Goal: Task Accomplishment & Management: Use online tool/utility

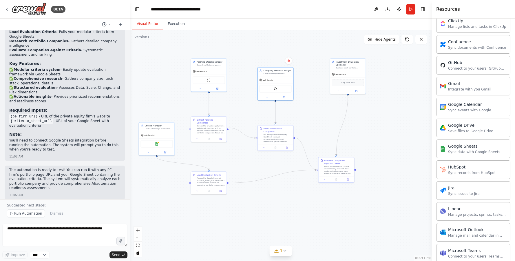
scroll to position [189, 0]
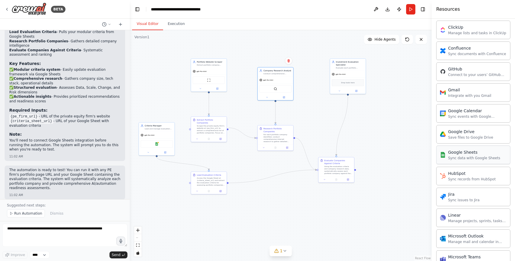
click at [461, 154] on div "Google Sheets" at bounding box center [474, 152] width 52 height 6
click at [156, 144] on img at bounding box center [156, 142] width 3 height 3
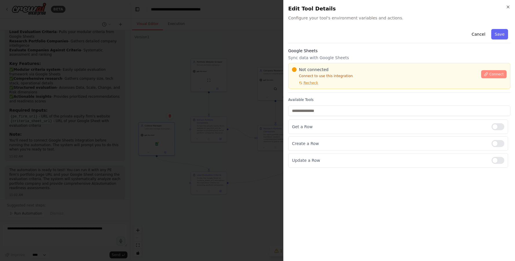
click at [461, 74] on span "Connect" at bounding box center [496, 74] width 14 height 5
click at [315, 82] on span "Recheck" at bounding box center [311, 83] width 14 height 5
click at [218, 109] on div at bounding box center [257, 130] width 515 height 261
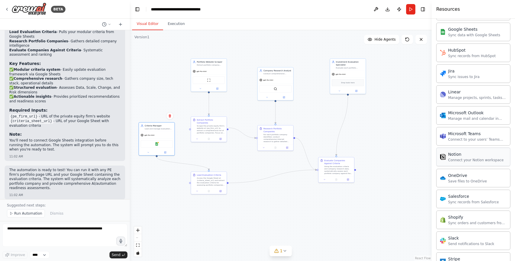
scroll to position [313, 0]
click at [461, 159] on div "Connect your Notion workspace" at bounding box center [476, 159] width 56 height 5
click at [160, 144] on img at bounding box center [159, 142] width 3 height 3
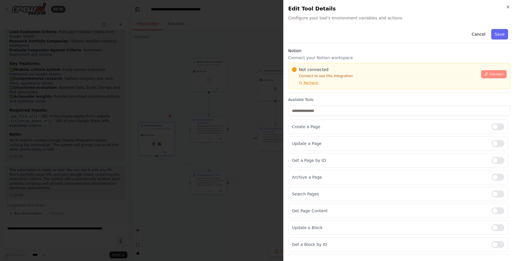
click at [461, 76] on span "Connect" at bounding box center [496, 74] width 14 height 5
click at [360, 74] on p "Connect to use this integration" at bounding box center [385, 76] width 186 height 5
click at [359, 72] on div "Not connected" at bounding box center [385, 70] width 186 height 6
click at [358, 72] on div "Not connected" at bounding box center [385, 70] width 186 height 6
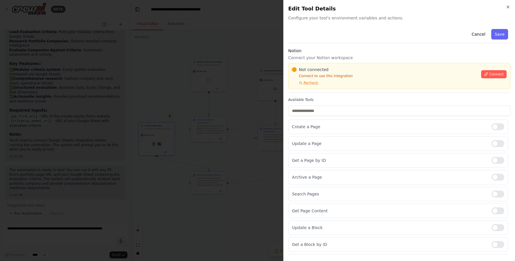
click at [360, 72] on div "Not connected" at bounding box center [385, 70] width 186 height 6
click at [385, 24] on div "Close Edit Tool Details Configure your tool's environment variables and actions…" at bounding box center [399, 130] width 232 height 261
click at [360, 71] on div "Not connected" at bounding box center [385, 70] width 186 height 6
click at [112, 33] on div at bounding box center [257, 130] width 515 height 261
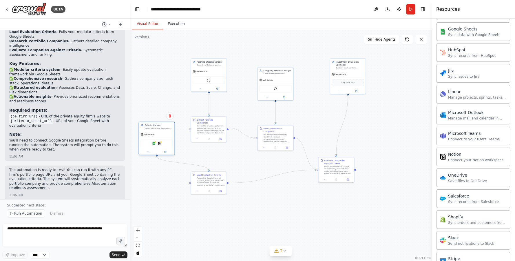
click at [170, 144] on div "Google Sheets Notion" at bounding box center [157, 143] width 32 height 8
click at [161, 143] on img at bounding box center [159, 142] width 3 height 3
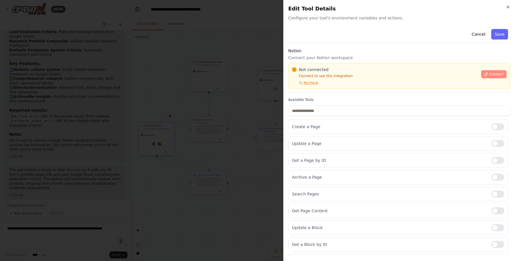
click at [461, 75] on span "Connect" at bounding box center [496, 74] width 14 height 5
click at [324, 83] on div "Not connected Connect to use this integration Recheck" at bounding box center [385, 76] width 186 height 19
click at [327, 82] on div "Not connected Connect to use this integration Recheck" at bounding box center [385, 76] width 186 height 19
click at [327, 81] on div "Not connected Connect to use this integration Recheck" at bounding box center [385, 76] width 186 height 19
click at [325, 83] on div "Not connected Connect to use this integration Recheck" at bounding box center [385, 76] width 186 height 19
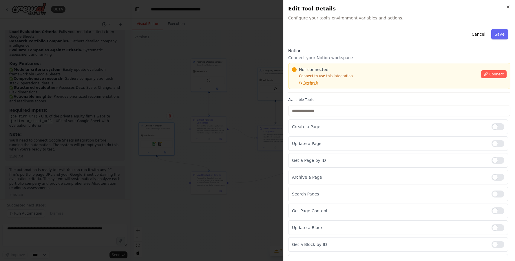
click at [329, 82] on div "Not connected Connect to use this integration Recheck" at bounding box center [385, 76] width 186 height 19
click at [324, 82] on div "Not connected Connect to use this integration Recheck" at bounding box center [385, 76] width 186 height 19
click at [327, 82] on div "Not connected Connect to use this integration Recheck" at bounding box center [385, 76] width 186 height 19
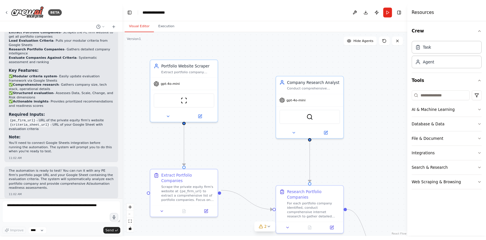
scroll to position [563, 0]
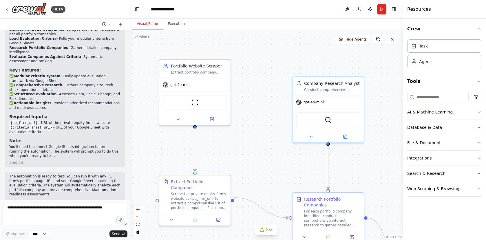
click at [449, 157] on button "Integrations" at bounding box center [444, 158] width 74 height 15
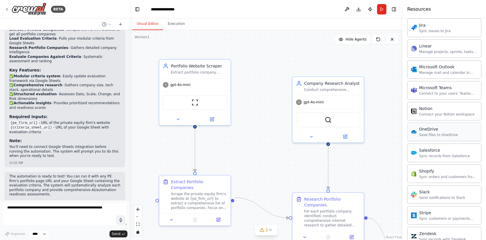
scroll to position [360, 0]
click at [444, 111] on div "Connect your Notion workspace" at bounding box center [447, 112] width 56 height 5
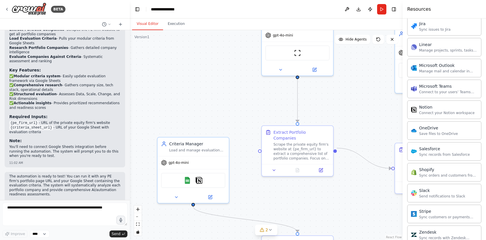
drag, startPoint x: 257, startPoint y: 147, endPoint x: 361, endPoint y: 97, distance: 114.8
click at [361, 97] on div ".deletable-edge-delete-btn { width: 20px; height: 20px; border: 0px solid #ffff…" at bounding box center [266, 135] width 273 height 210
click at [201, 180] on img at bounding box center [199, 179] width 7 height 7
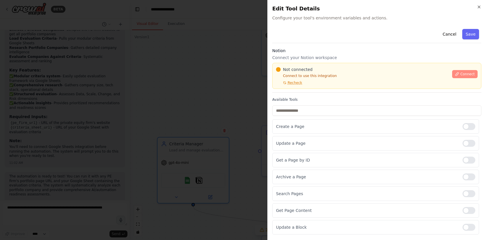
click at [463, 75] on span "Connect" at bounding box center [467, 74] width 14 height 5
click at [311, 72] on span "Not connected" at bounding box center [298, 70] width 30 height 6
click at [314, 72] on div "Not connected Connect to use this integration Recheck" at bounding box center [362, 76] width 173 height 19
click at [311, 71] on span "Not connected" at bounding box center [298, 70] width 30 height 6
click at [315, 72] on div "Not connected" at bounding box center [362, 70] width 173 height 6
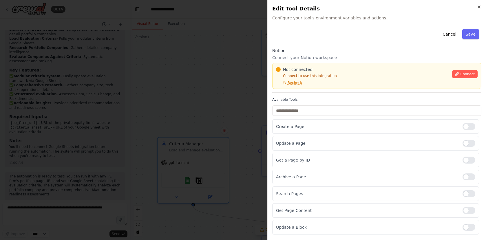
click at [345, 61] on div "Notion Connect your Notion workspace Not connected Connect to use this integrat…" at bounding box center [376, 70] width 209 height 45
click at [194, 29] on div at bounding box center [243, 120] width 486 height 240
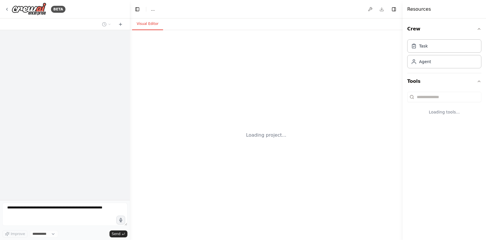
select select "****"
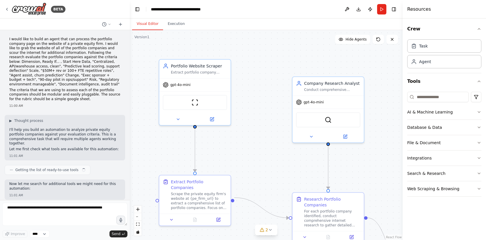
scroll to position [568, 0]
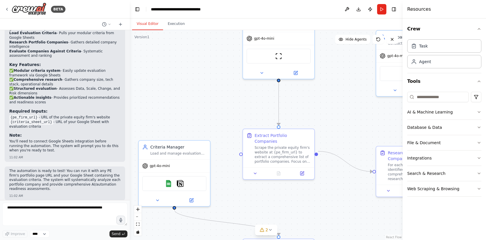
drag, startPoint x: 240, startPoint y: 143, endPoint x: 323, endPoint y: 97, distance: 95.5
click at [323, 97] on div ".deletable-edge-delete-btn { width: 20px; height: 20px; border: 0px solid #ffff…" at bounding box center [266, 135] width 273 height 210
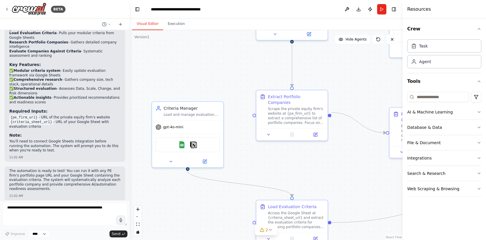
drag, startPoint x: 211, startPoint y: 131, endPoint x: 224, endPoint y: 93, distance: 39.9
click at [224, 93] on div ".deletable-edge-delete-btn { width: 20px; height: 20px; border: 0px solid #ffff…" at bounding box center [266, 135] width 273 height 210
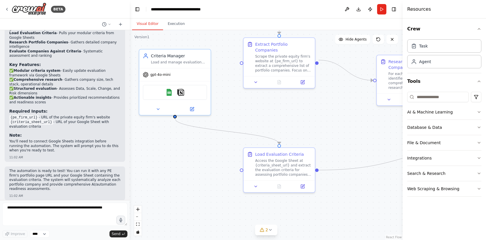
drag, startPoint x: 242, startPoint y: 141, endPoint x: 241, endPoint y: 152, distance: 11.3
click at [230, 94] on div ".deletable-edge-delete-btn { width: 20px; height: 20px; border: 0px solid #ffff…" at bounding box center [266, 135] width 273 height 210
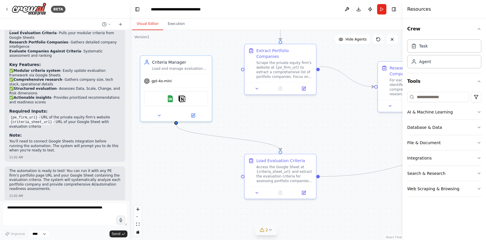
click at [268, 231] on icon at bounding box center [270, 230] width 5 height 5
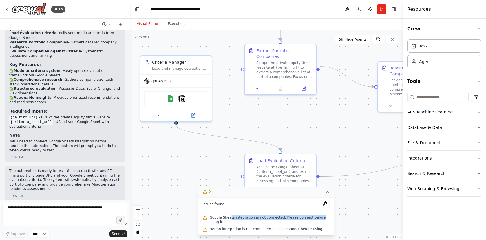
drag, startPoint x: 231, startPoint y: 216, endPoint x: 321, endPoint y: 218, distance: 90.1
click at [321, 218] on span "Google Sheets integration is not connected. Please connect before using it." at bounding box center [270, 219] width 120 height 9
click at [329, 193] on icon at bounding box center [327, 192] width 5 height 5
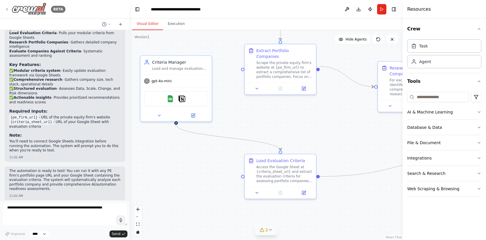
click at [6, 8] on icon at bounding box center [7, 9] width 5 height 5
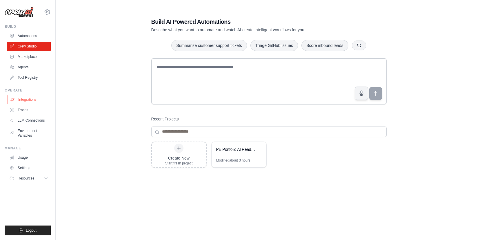
click at [28, 99] on link "Integrations" at bounding box center [30, 99] width 44 height 9
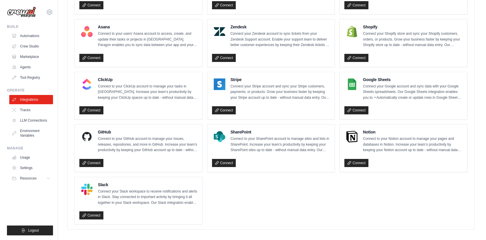
scroll to position [388, 0]
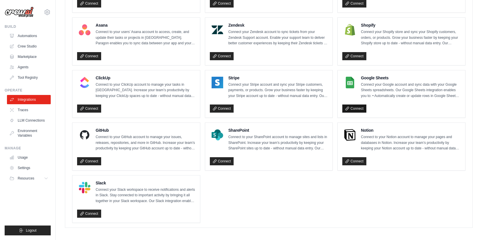
click at [357, 107] on link "Connect" at bounding box center [354, 109] width 24 height 8
click at [355, 160] on link "Connect" at bounding box center [354, 161] width 24 height 8
